Goal: Transaction & Acquisition: Purchase product/service

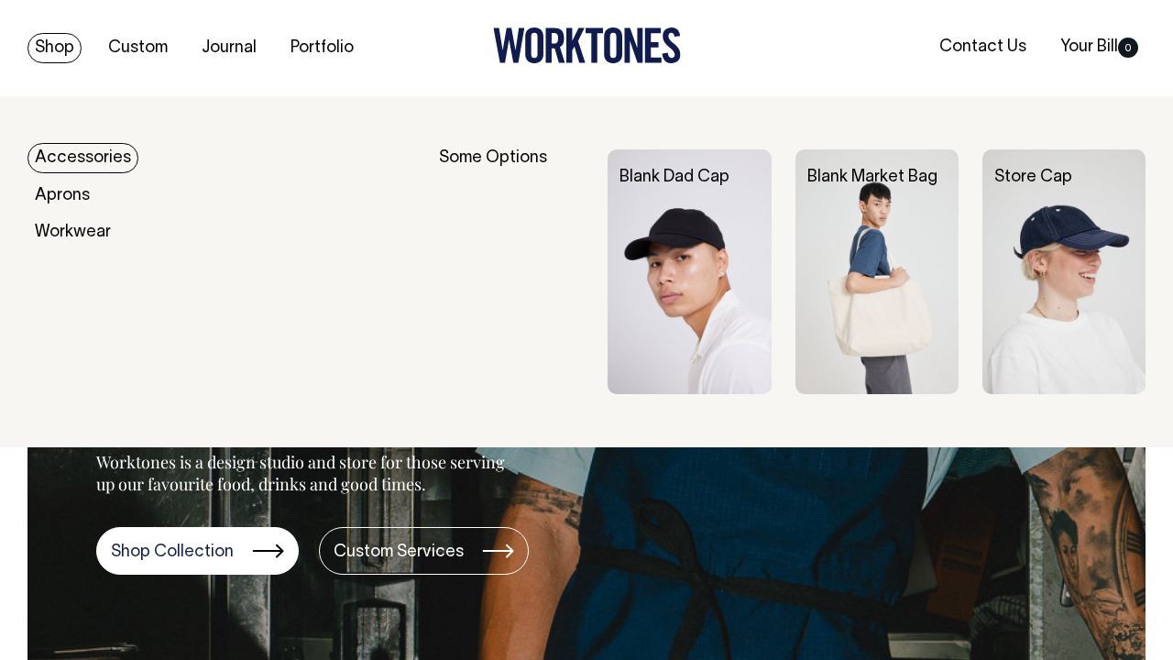
click at [54, 42] on link "Shop" at bounding box center [54, 48] width 54 height 30
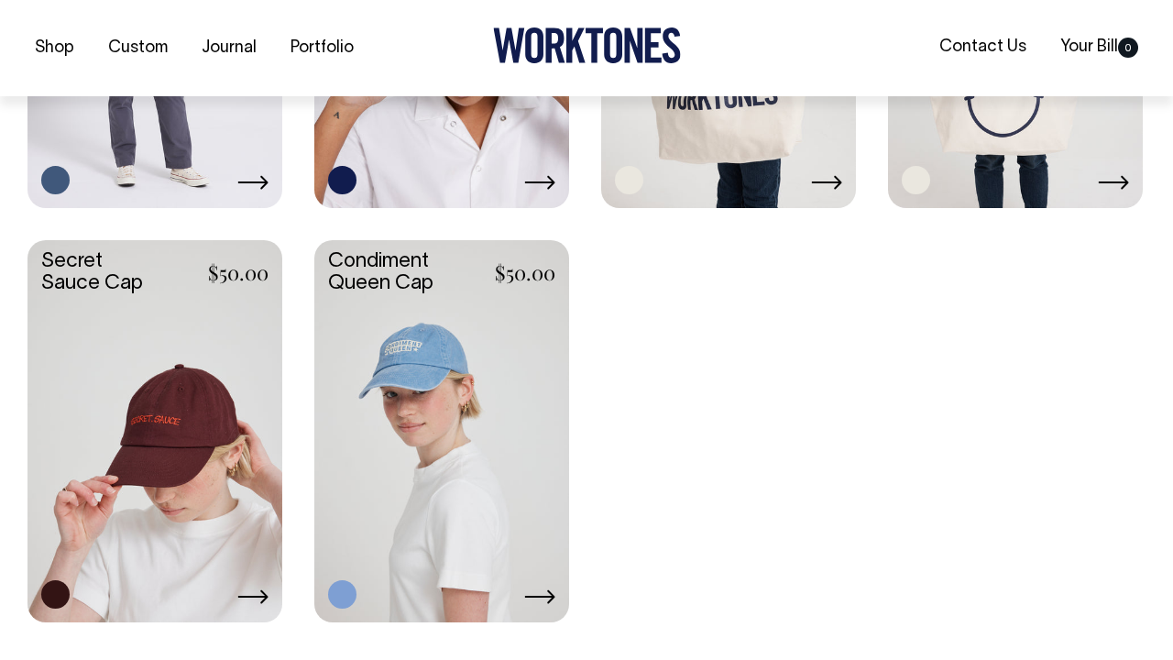
scroll to position [2782, 0]
click at [428, 320] on link at bounding box center [441, 428] width 255 height 378
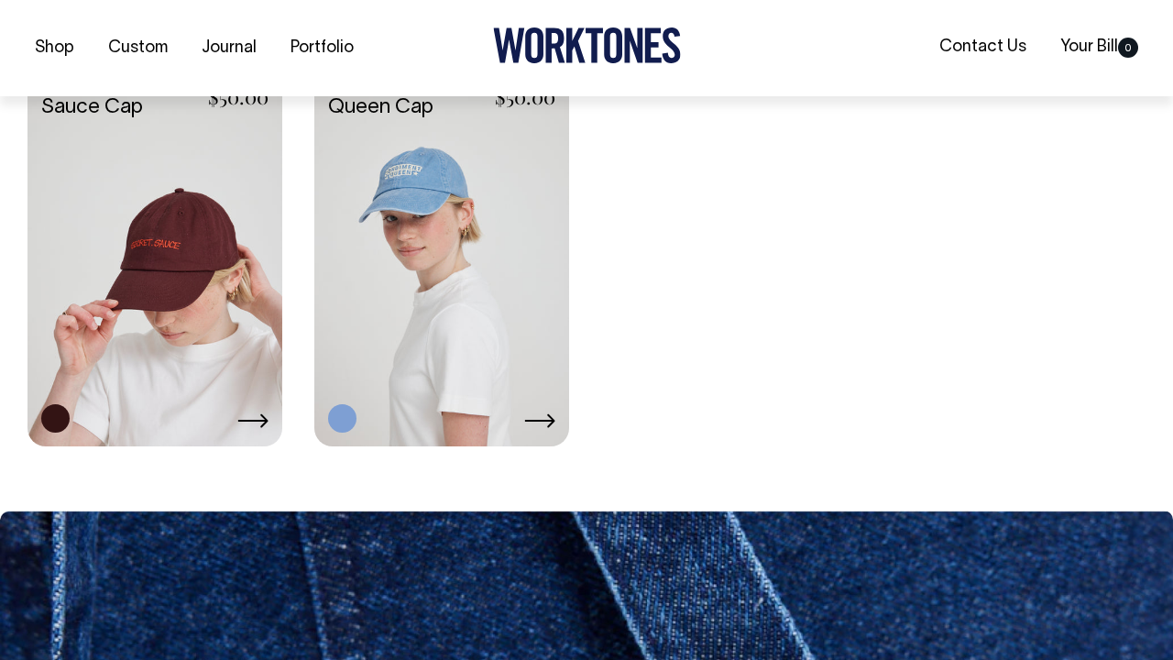
scroll to position [2958, 0]
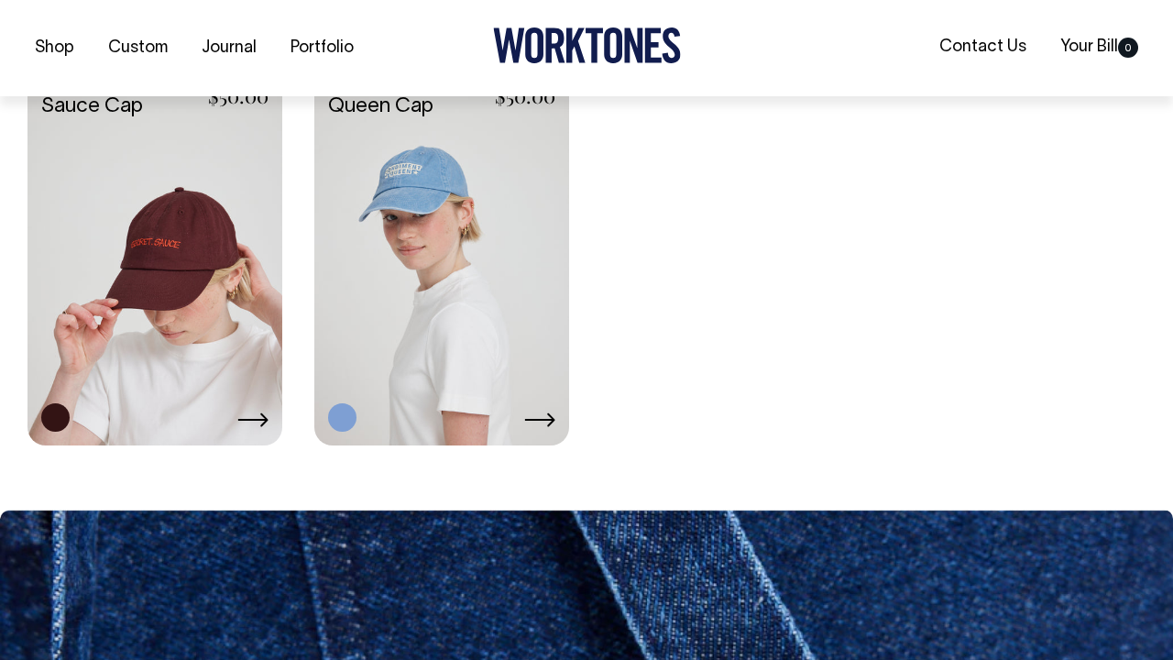
click at [174, 251] on link at bounding box center [154, 252] width 255 height 378
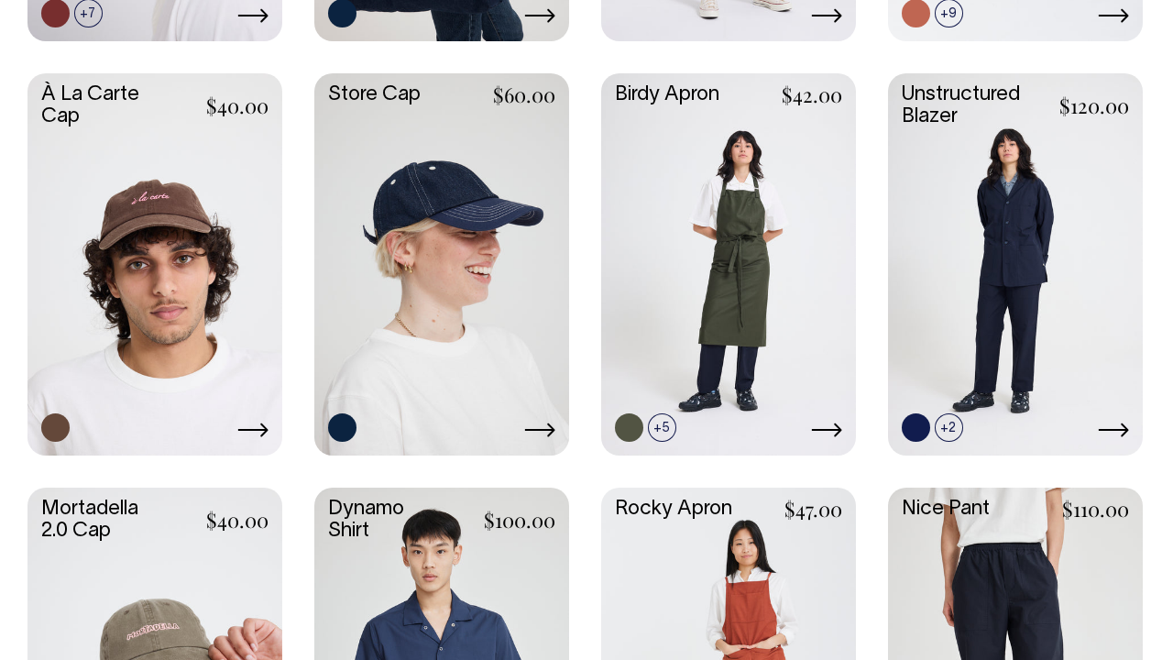
scroll to position [877, 0]
click at [136, 203] on link at bounding box center [154, 263] width 255 height 378
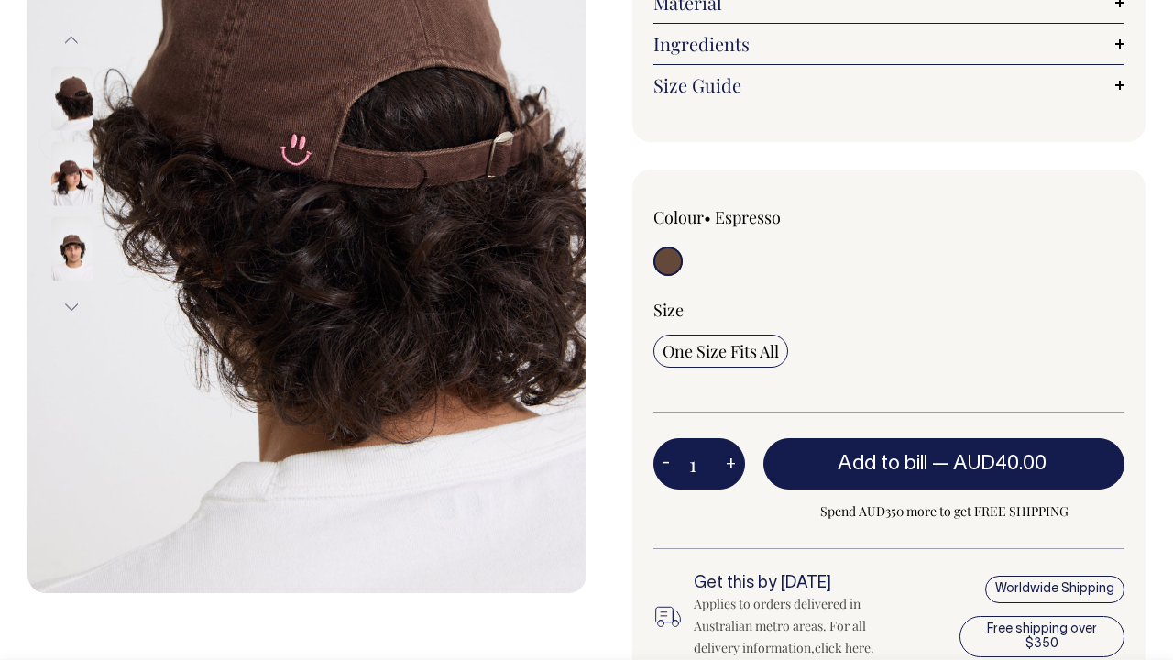
scroll to position [343, 0]
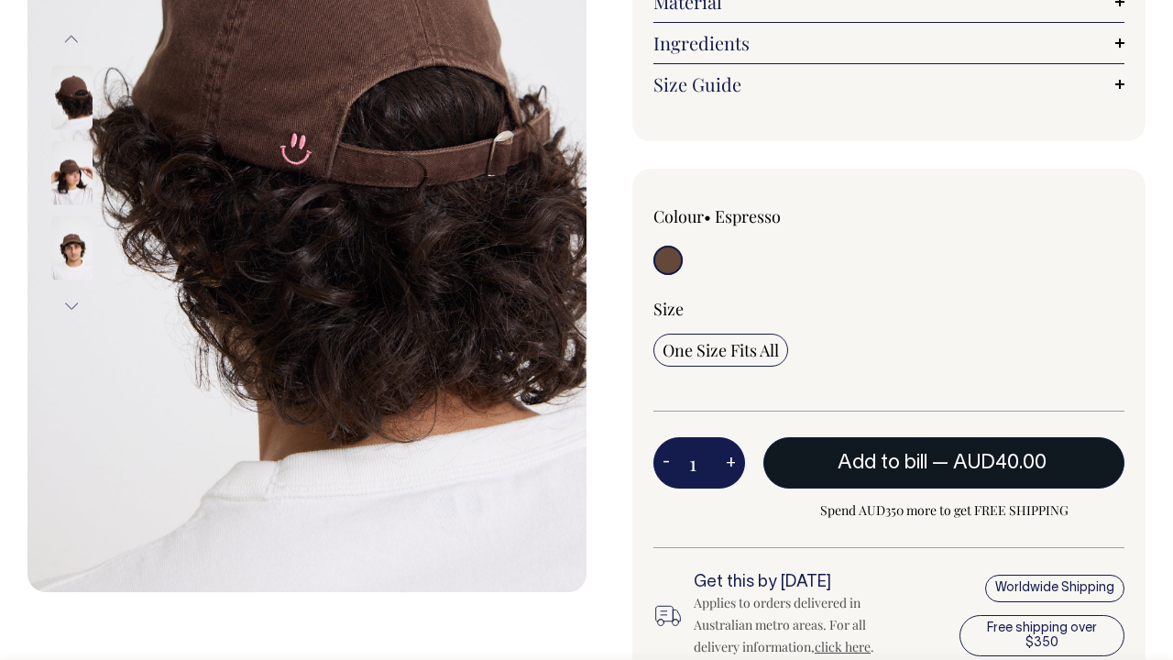
click at [918, 461] on span "Add to bill" at bounding box center [882, 462] width 90 height 18
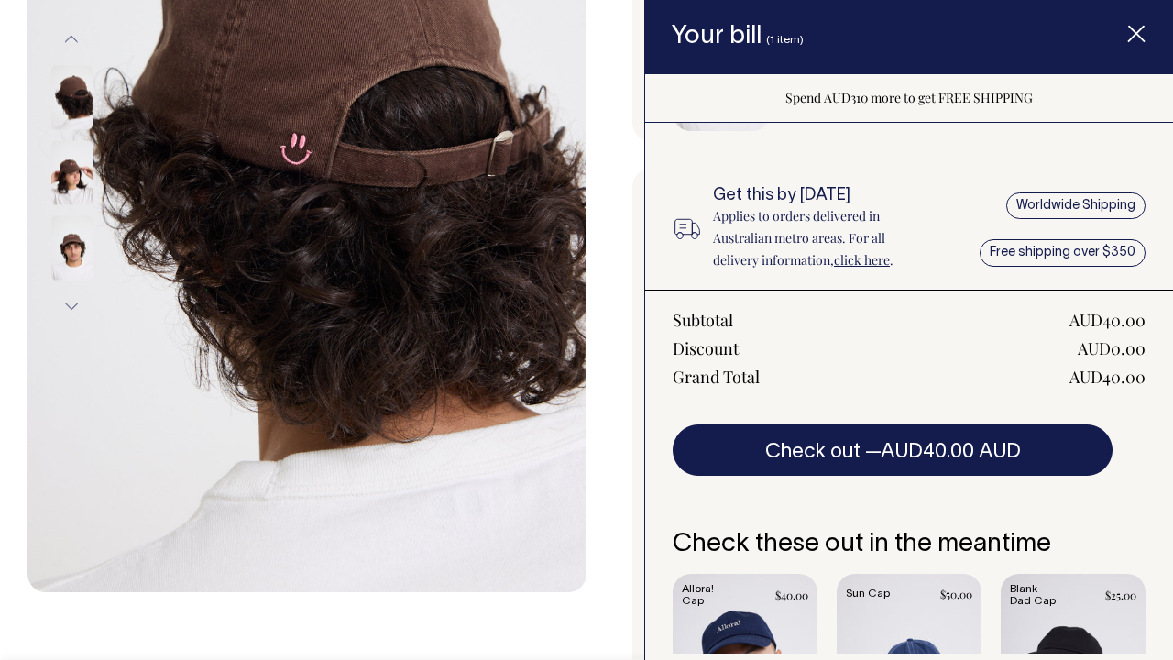
scroll to position [176, 0]
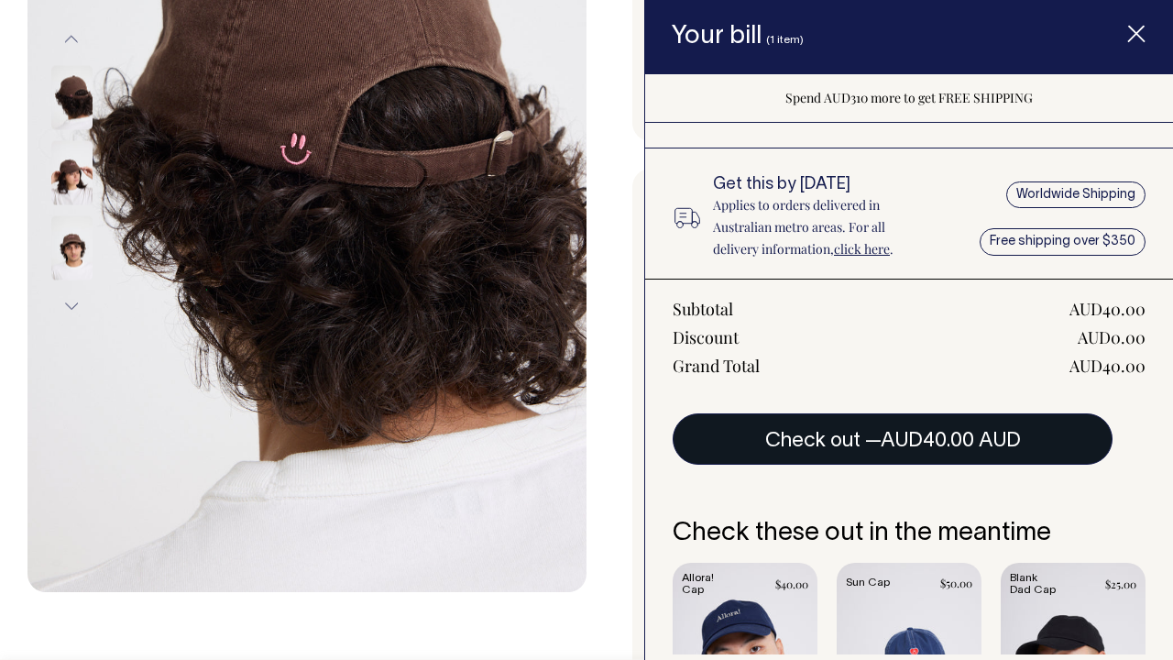
click at [802, 448] on button "Check out — AUD40.00 AUD" at bounding box center [892, 438] width 440 height 51
